Goal: Book appointment/travel/reservation

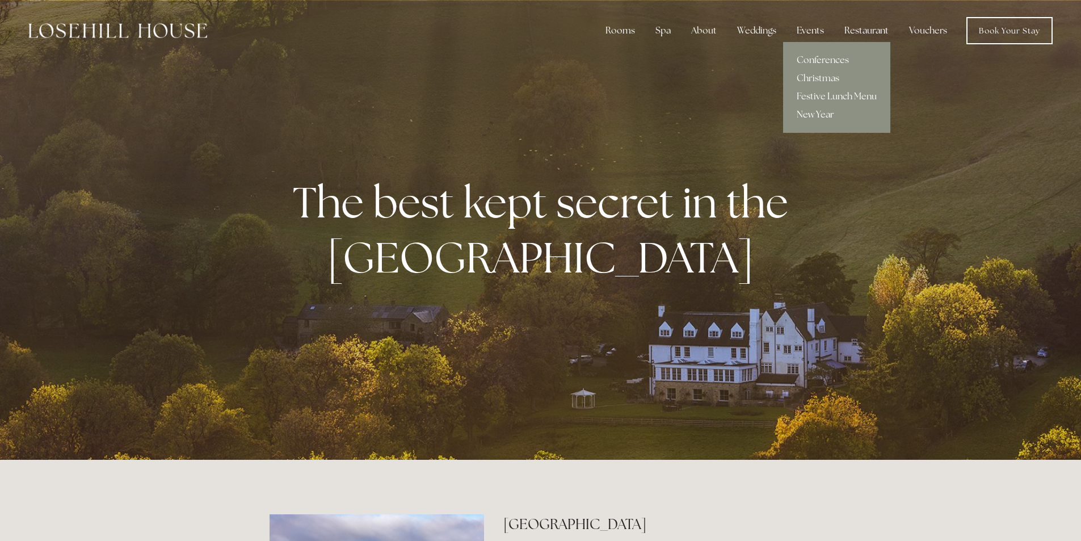
click at [819, 117] on link "New Year" at bounding box center [836, 115] width 107 height 18
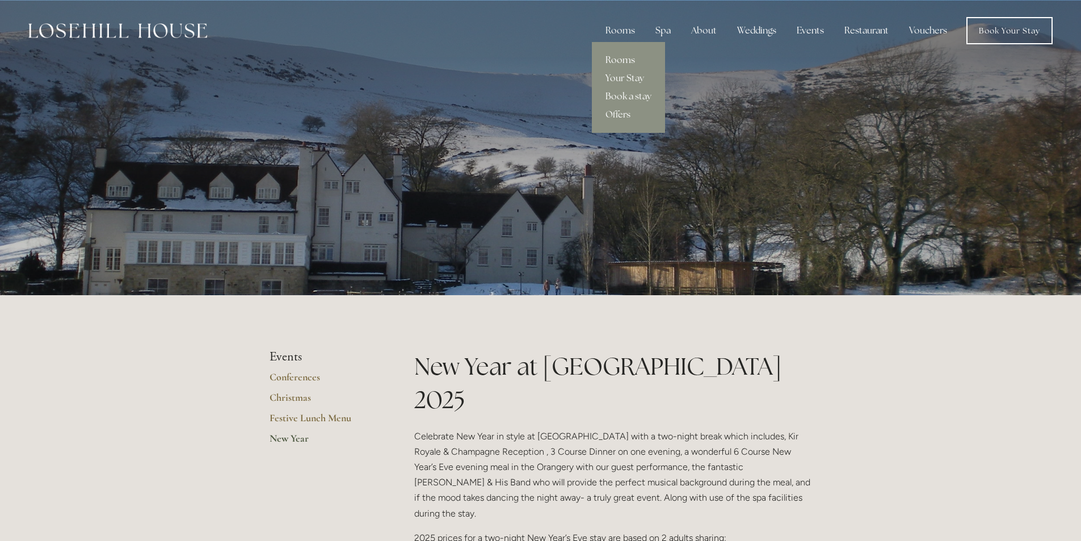
click at [631, 60] on link "Rooms" at bounding box center [628, 60] width 73 height 18
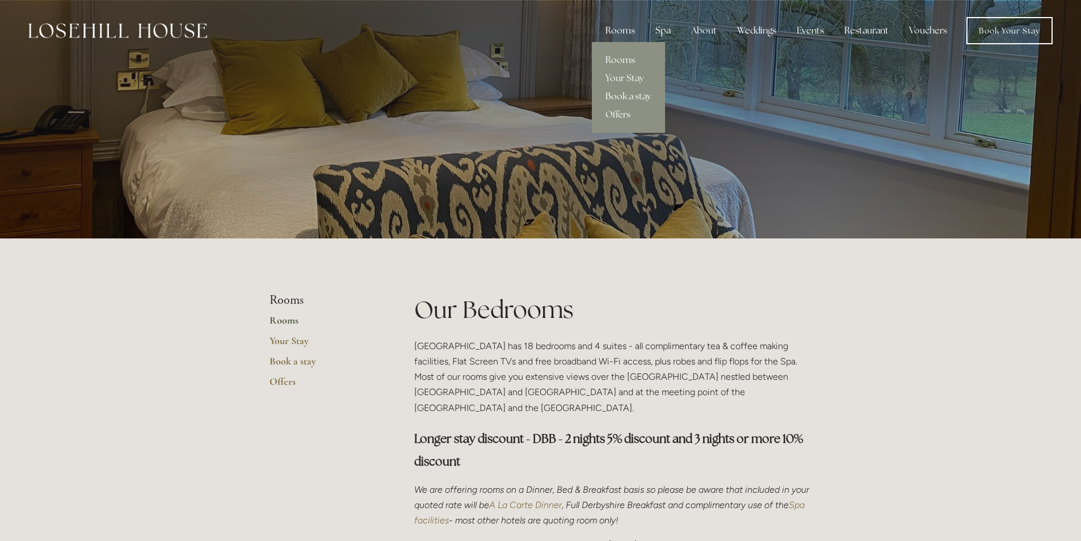
click at [630, 94] on link "Book a stay" at bounding box center [628, 96] width 73 height 18
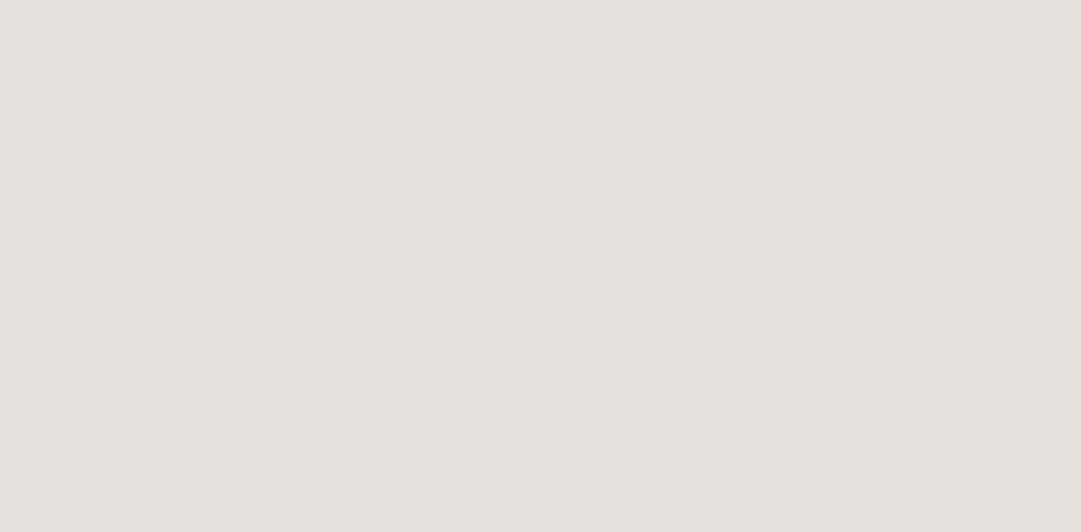
scroll to position [5, 0]
